Goal: Find specific page/section: Find specific page/section

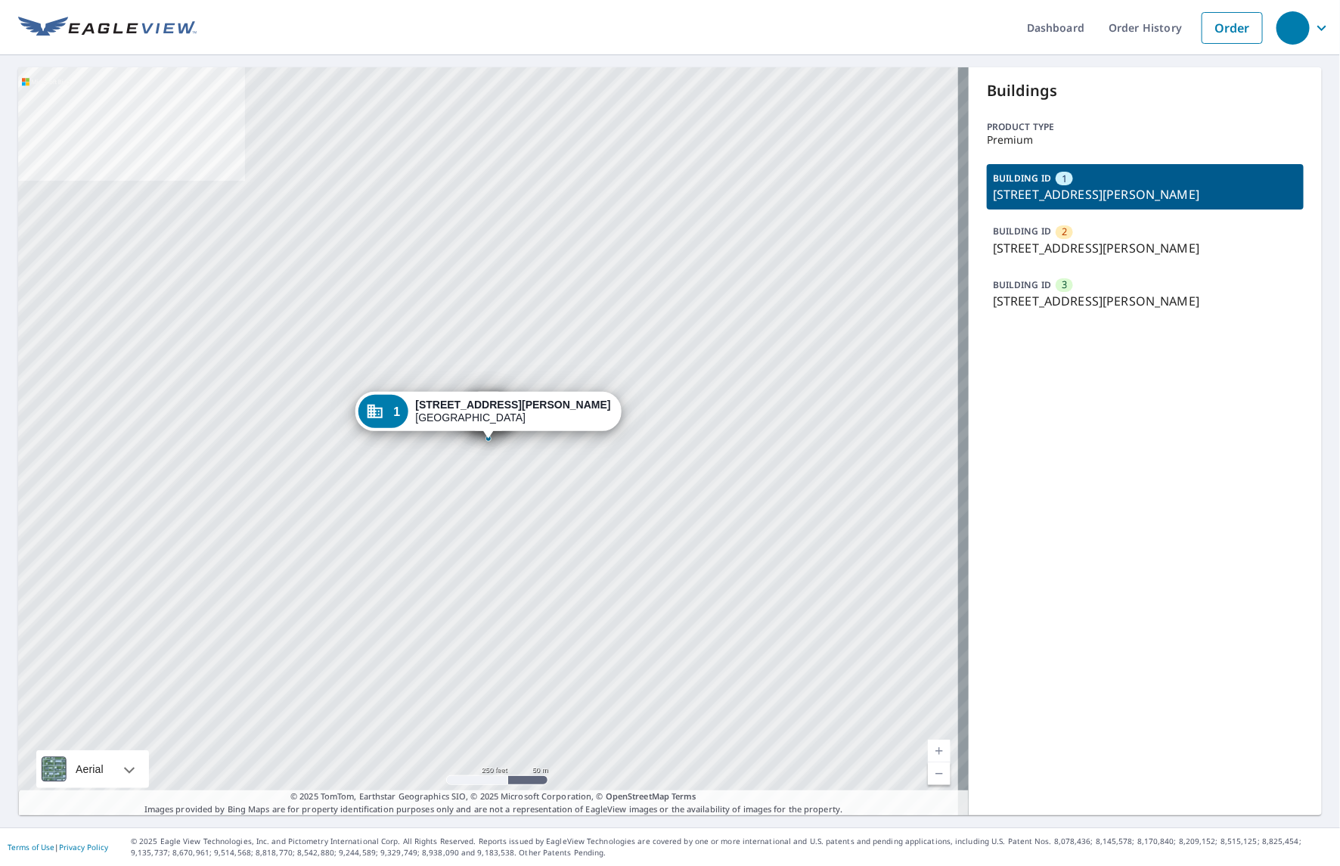
drag, startPoint x: 560, startPoint y: 405, endPoint x: 554, endPoint y: 425, distance: 20.6
click at [560, 405] on div "[STREET_ADDRESS][PERSON_NAME]" at bounding box center [512, 412] width 195 height 26
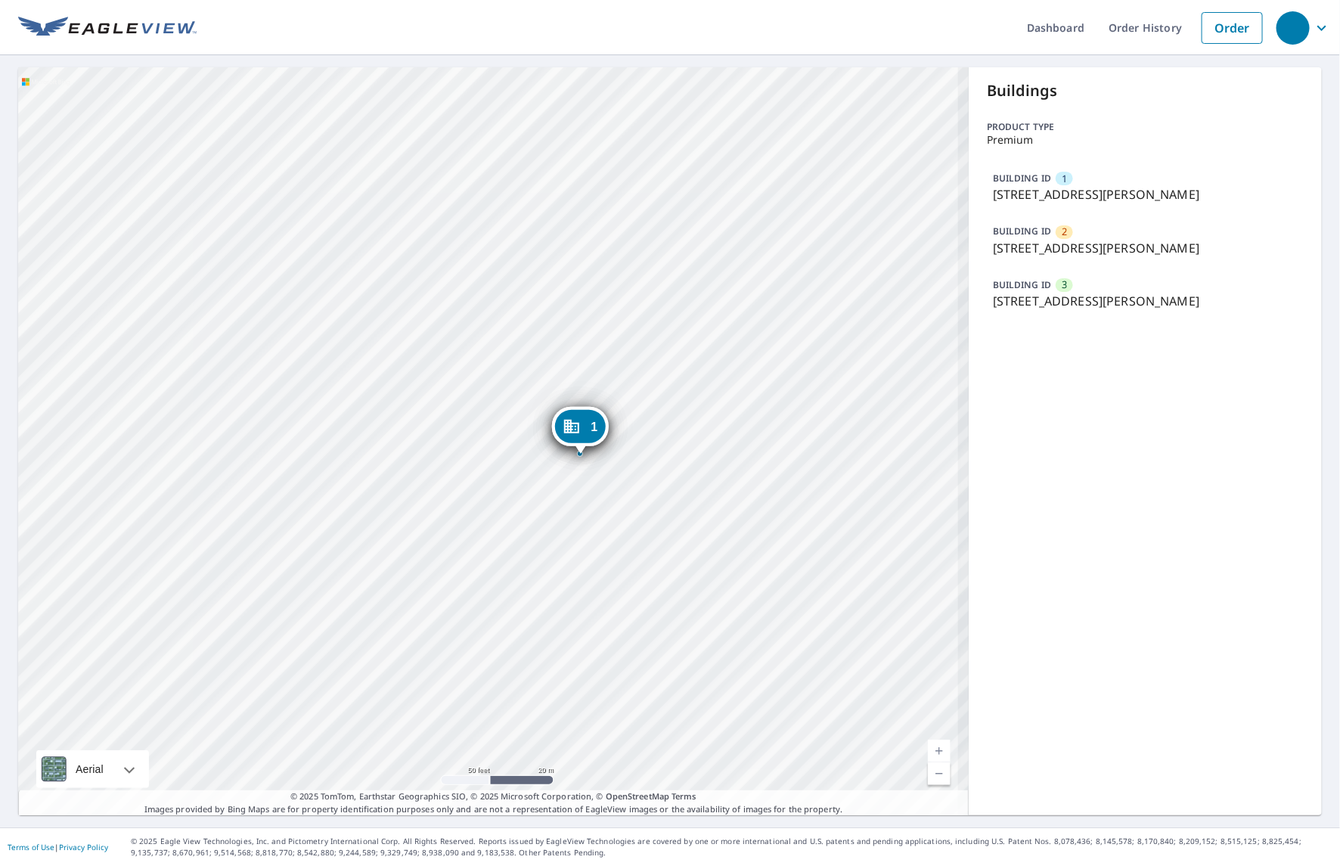
drag, startPoint x: 488, startPoint y: 473, endPoint x: 568, endPoint y: 546, distance: 108.1
click at [568, 546] on div "2 [STREET_ADDRESS][PERSON_NAME] 3 [STREET_ADDRESS][PERSON_NAME] 1 [STREET_ADDRE…" at bounding box center [493, 441] width 951 height 748
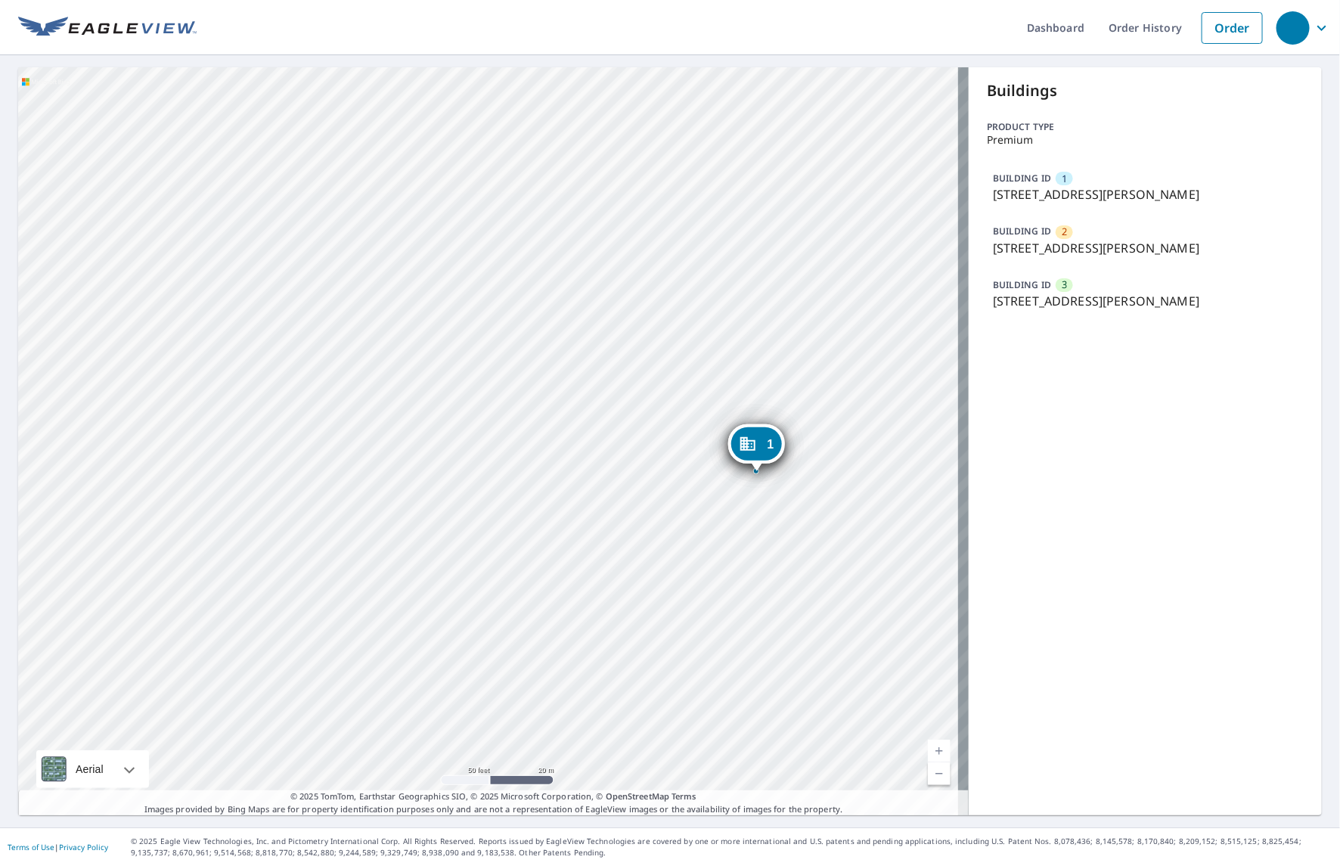
drag, startPoint x: 492, startPoint y: 478, endPoint x: 668, endPoint y: 494, distance: 176.2
click at [668, 494] on div "2 [STREET_ADDRESS][PERSON_NAME] 3 [STREET_ADDRESS][PERSON_NAME] 1 [STREET_ADDRE…" at bounding box center [493, 441] width 951 height 748
drag, startPoint x: 662, startPoint y: 498, endPoint x: 640, endPoint y: 527, distance: 36.3
click at [640, 527] on div "2 [STREET_ADDRESS][PERSON_NAME] 3 [STREET_ADDRESS][PERSON_NAME] 1 [STREET_ADDRE…" at bounding box center [493, 441] width 951 height 748
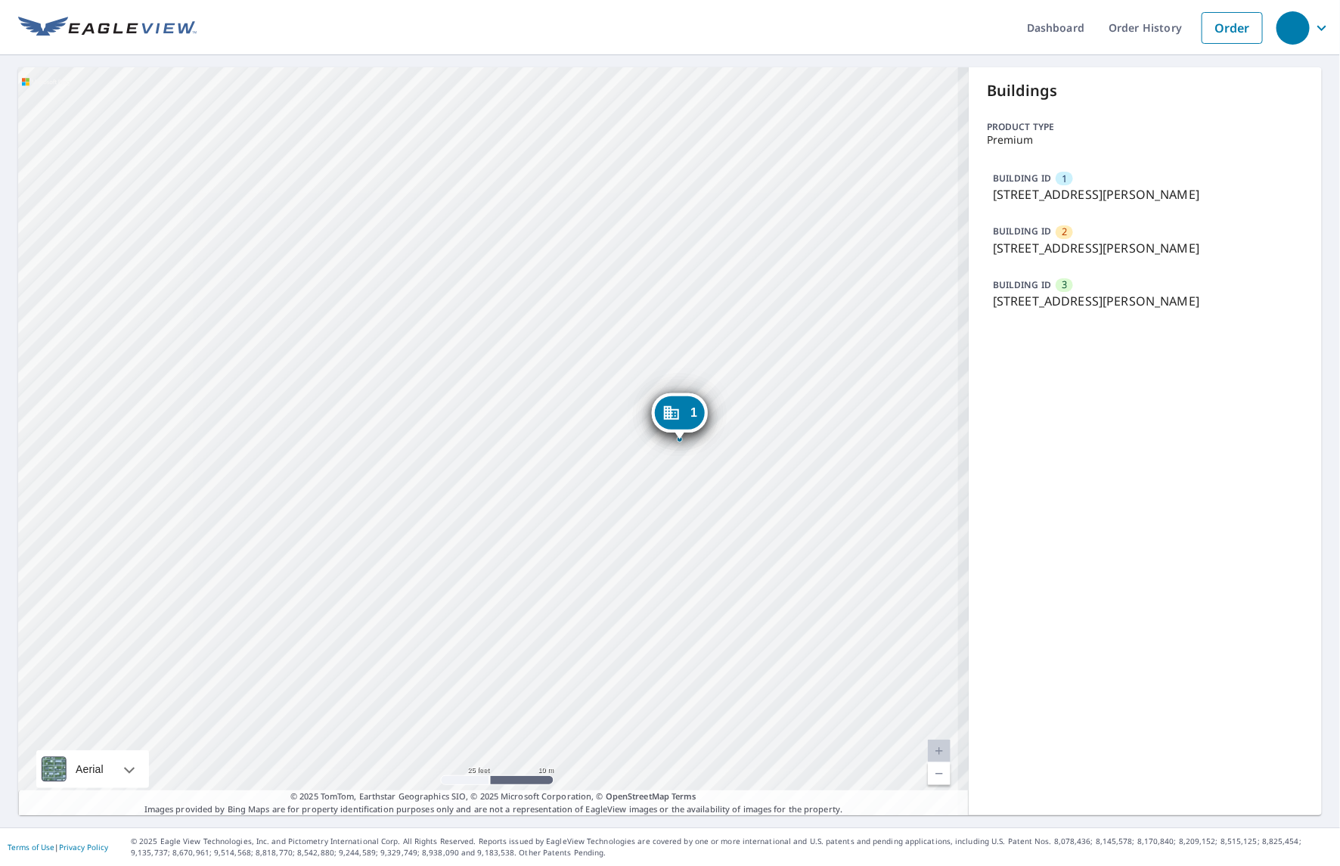
drag, startPoint x: 704, startPoint y: 498, endPoint x: 669, endPoint y: 505, distance: 35.6
click at [669, 505] on div "2 [STREET_ADDRESS][PERSON_NAME] 3 [STREET_ADDRESS][PERSON_NAME] 1 [STREET_ADDRE…" at bounding box center [493, 441] width 951 height 748
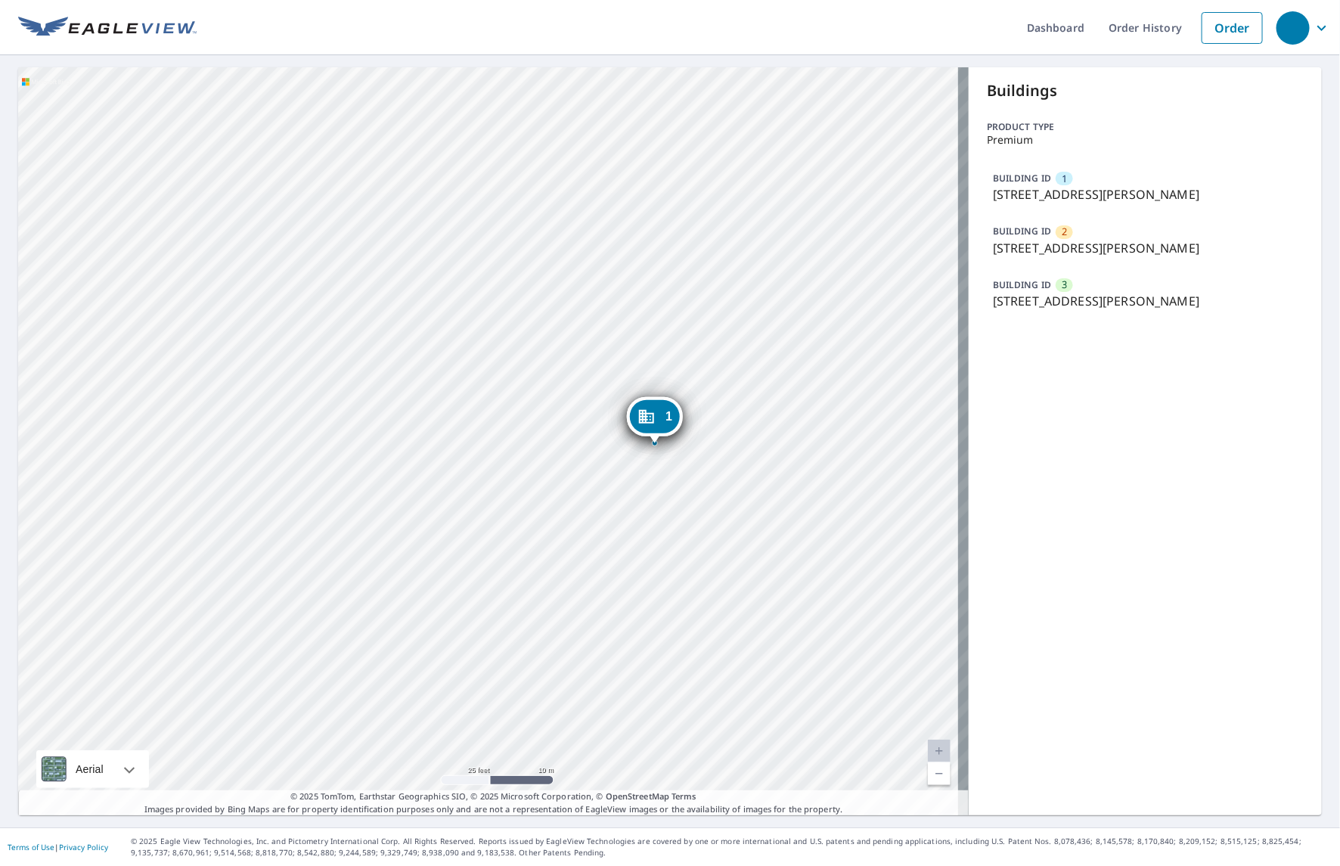
click at [662, 425] on div "1" at bounding box center [655, 416] width 50 height 33
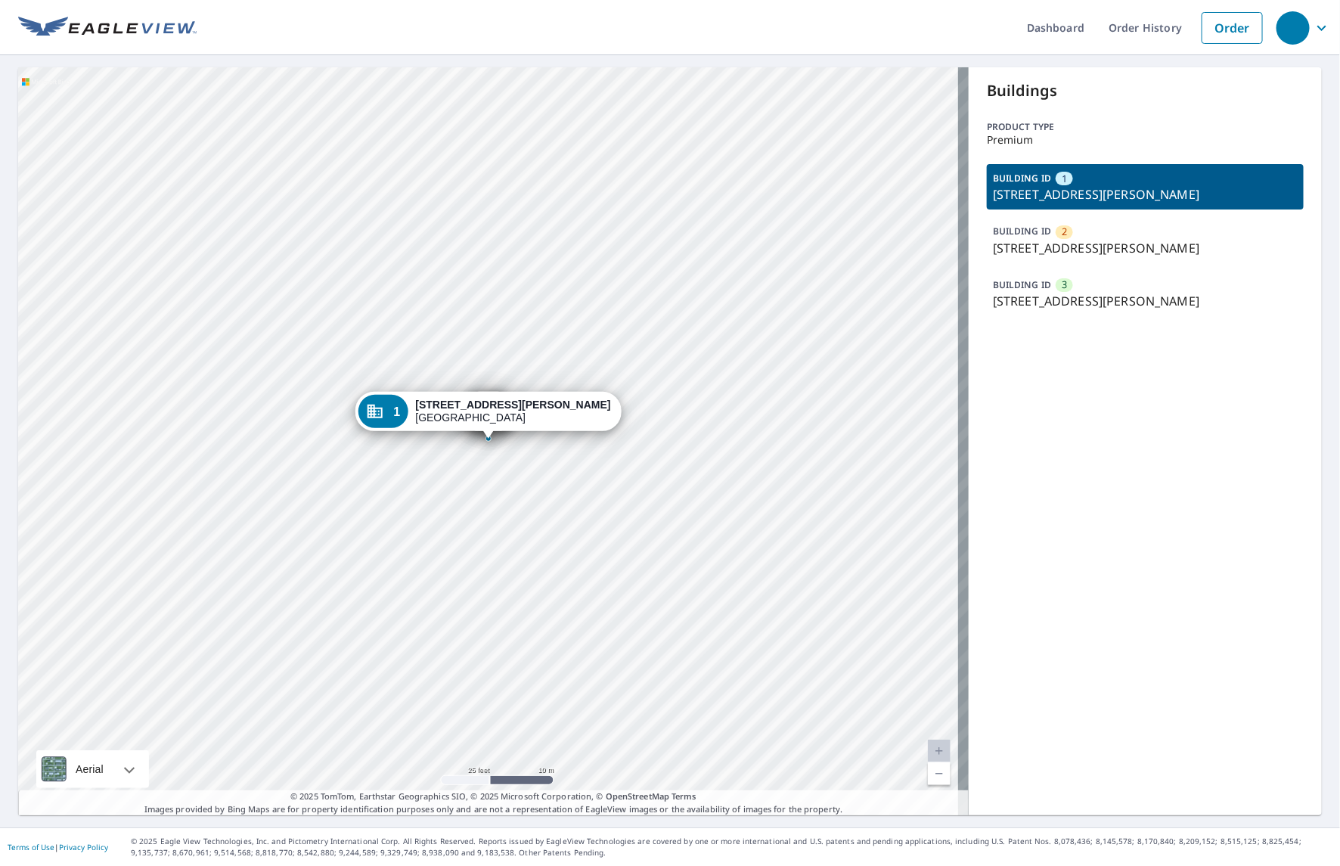
click at [1029, 243] on p "[STREET_ADDRESS][PERSON_NAME]" at bounding box center [1145, 248] width 305 height 18
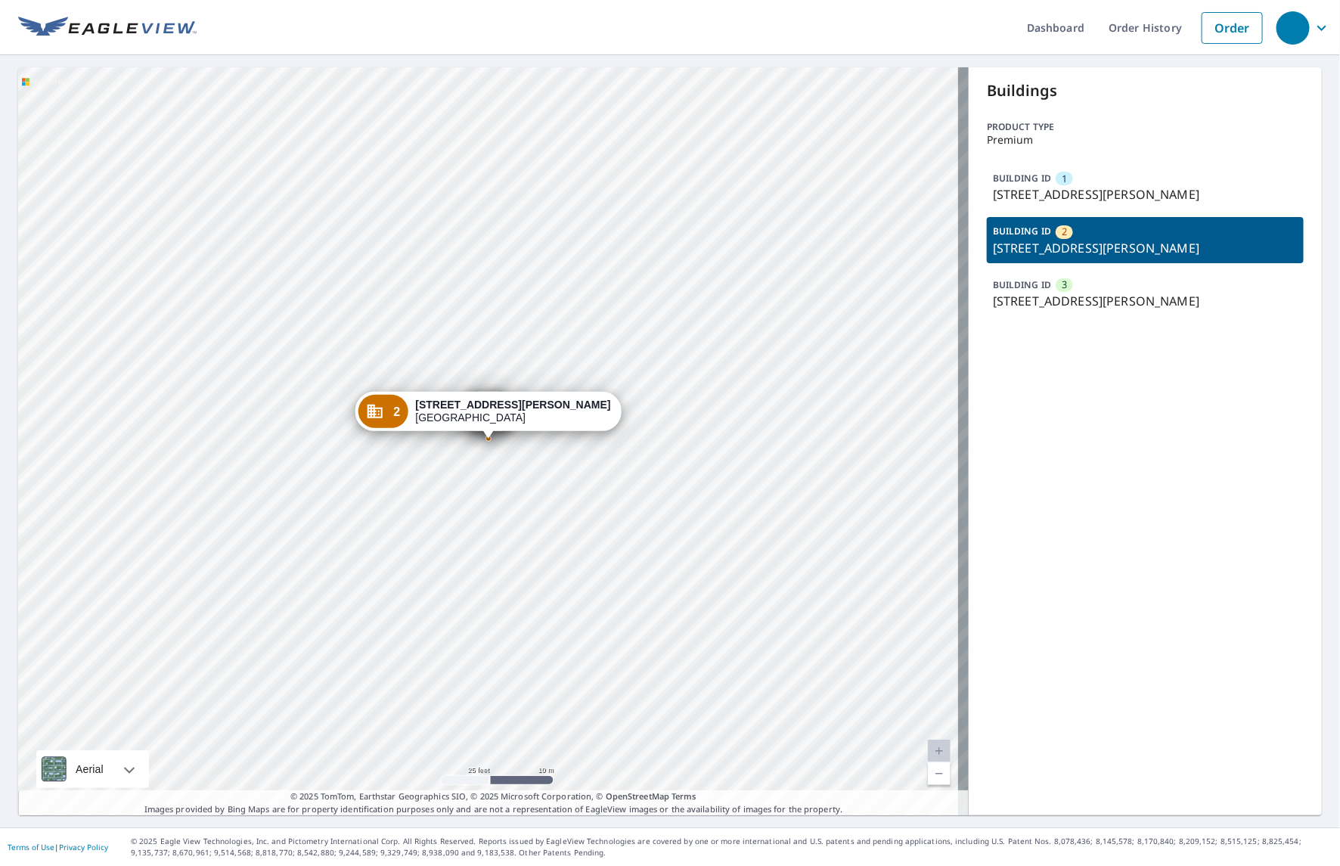
click at [1037, 278] on p "BUILDING ID" at bounding box center [1022, 284] width 58 height 13
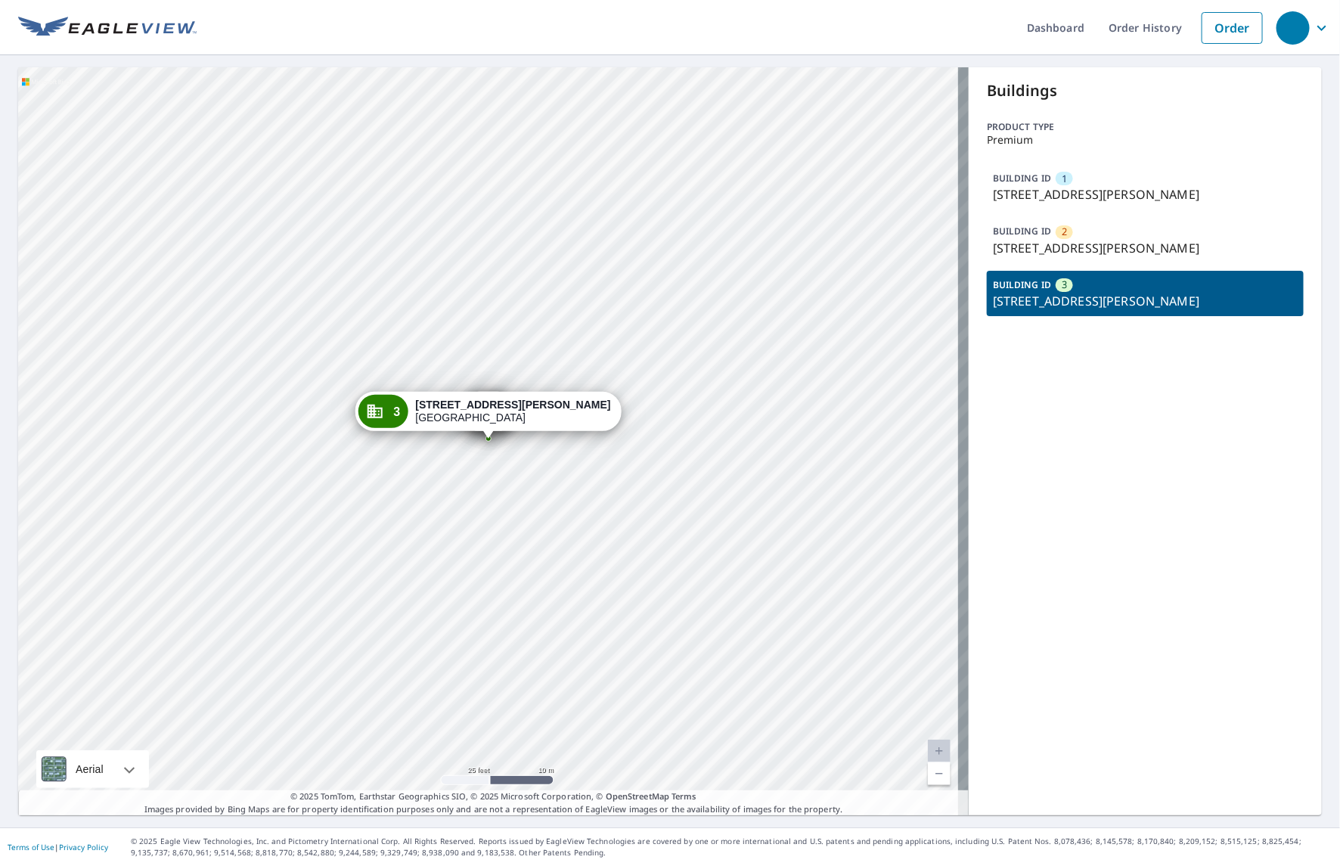
click at [1030, 180] on p "BUILDING ID" at bounding box center [1022, 178] width 58 height 13
